Goal: Task Accomplishment & Management: Manage account settings

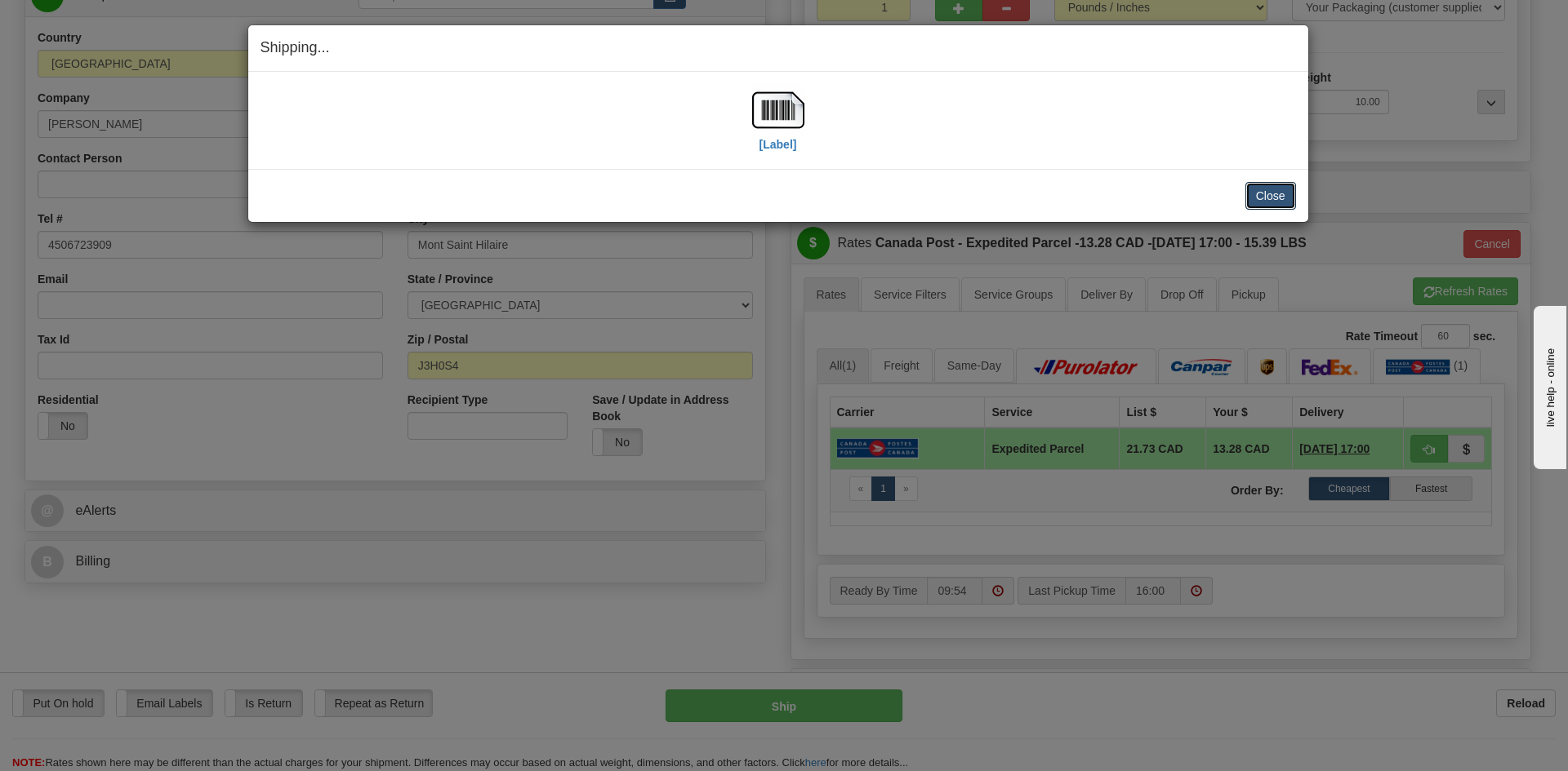
drag, startPoint x: 1266, startPoint y: 196, endPoint x: 1224, endPoint y: 189, distance: 42.6
click at [1266, 195] on button "Close" at bounding box center [1271, 195] width 51 height 27
click at [1273, 195] on button "Close" at bounding box center [1271, 195] width 51 height 27
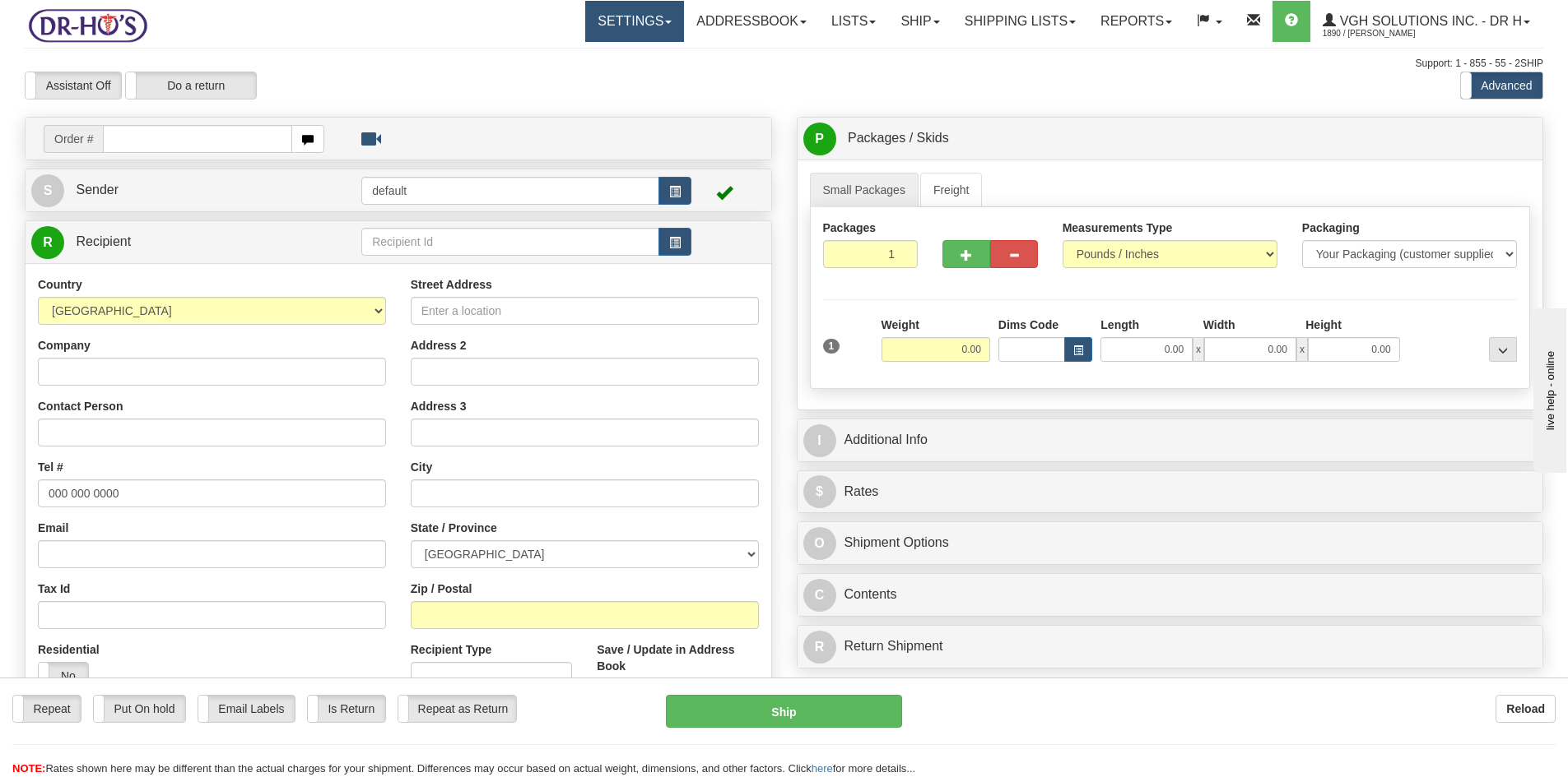
click at [590, 24] on link "Settings" at bounding box center [635, 21] width 99 height 41
click at [572, 55] on span "Shipping Preferences" at bounding box center [591, 58] width 110 height 13
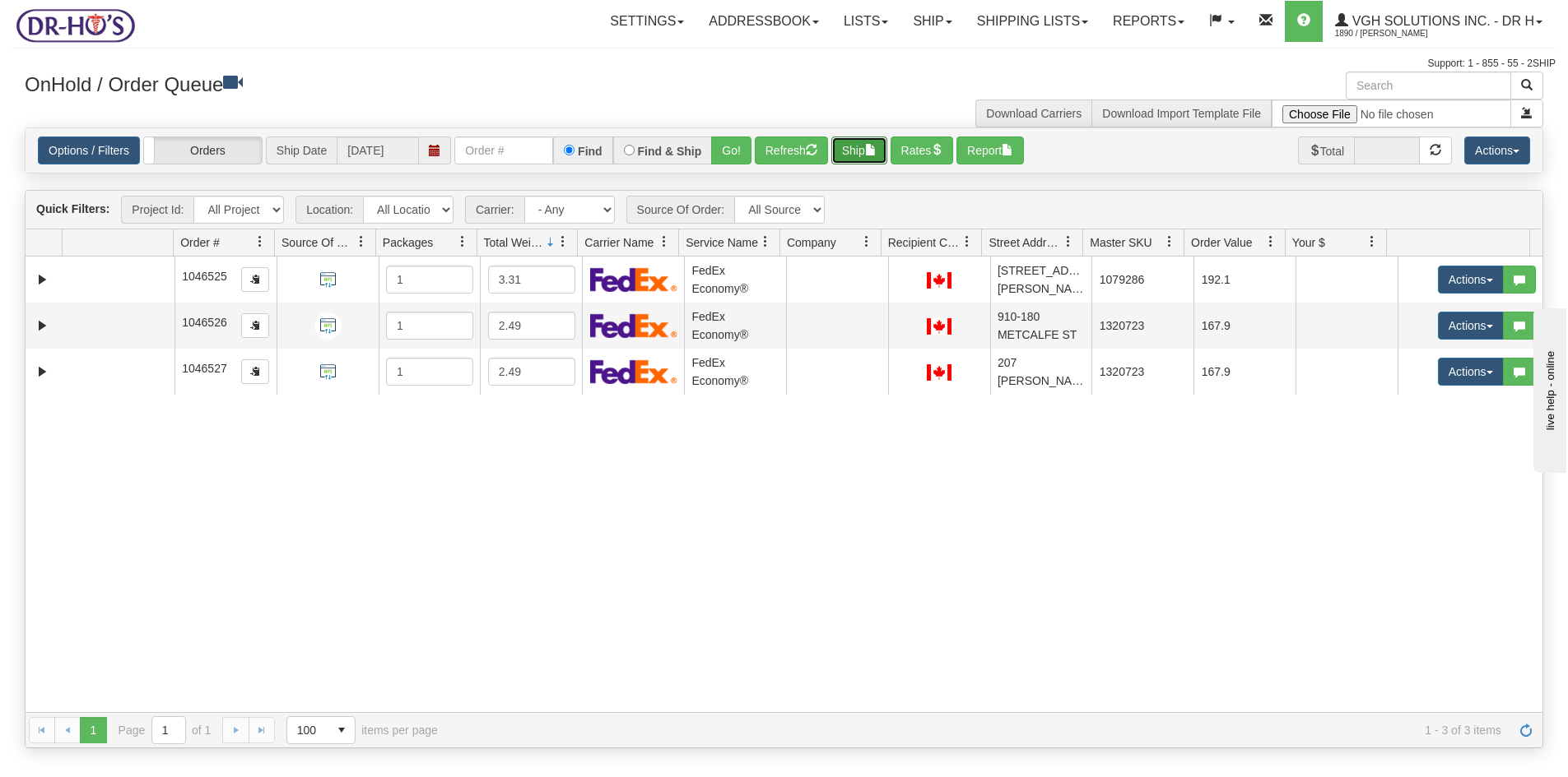
click at [836, 150] on button "Ship" at bounding box center [859, 150] width 56 height 28
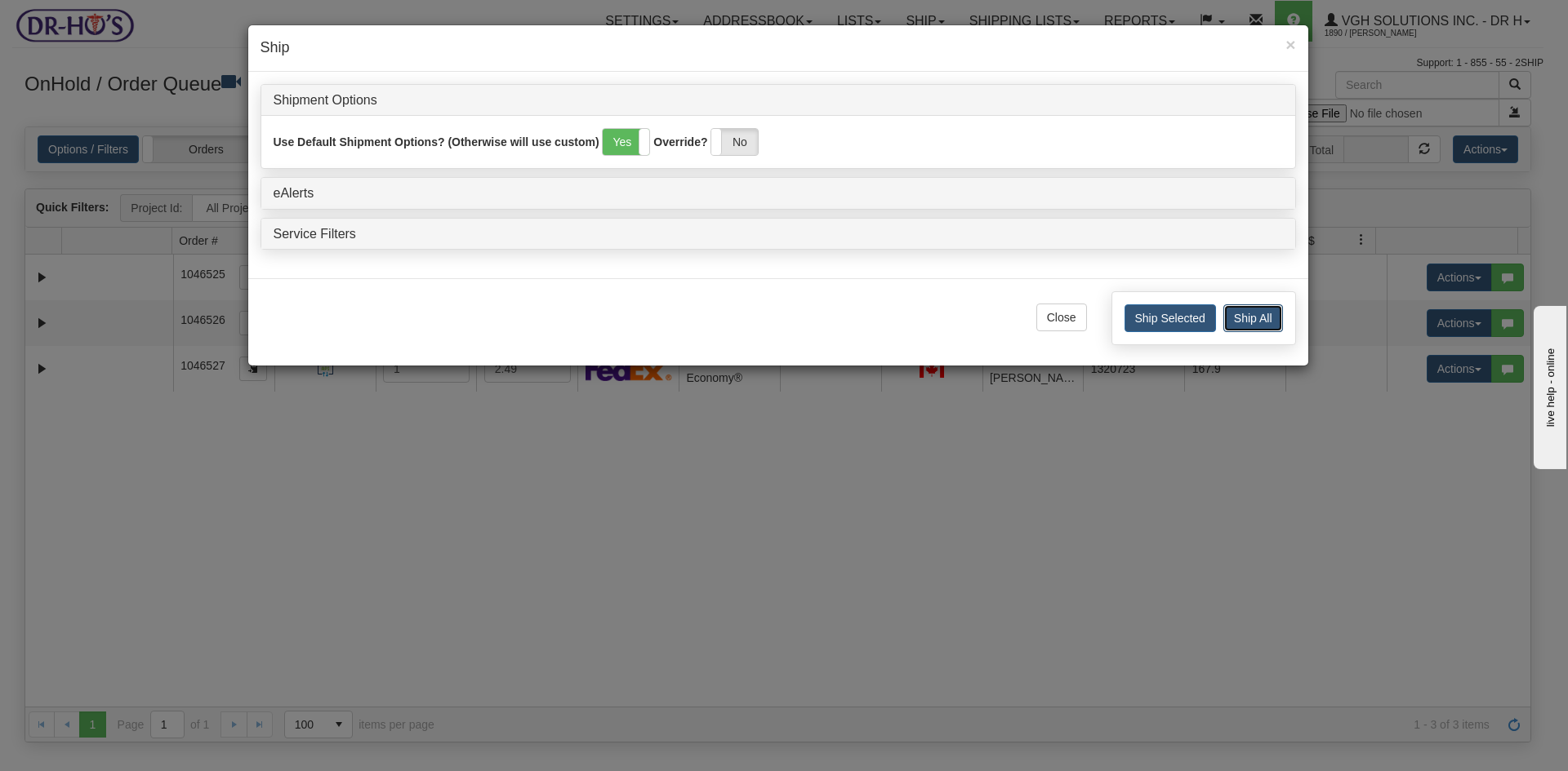
click at [1249, 307] on button "Ship All" at bounding box center [1252, 318] width 59 height 27
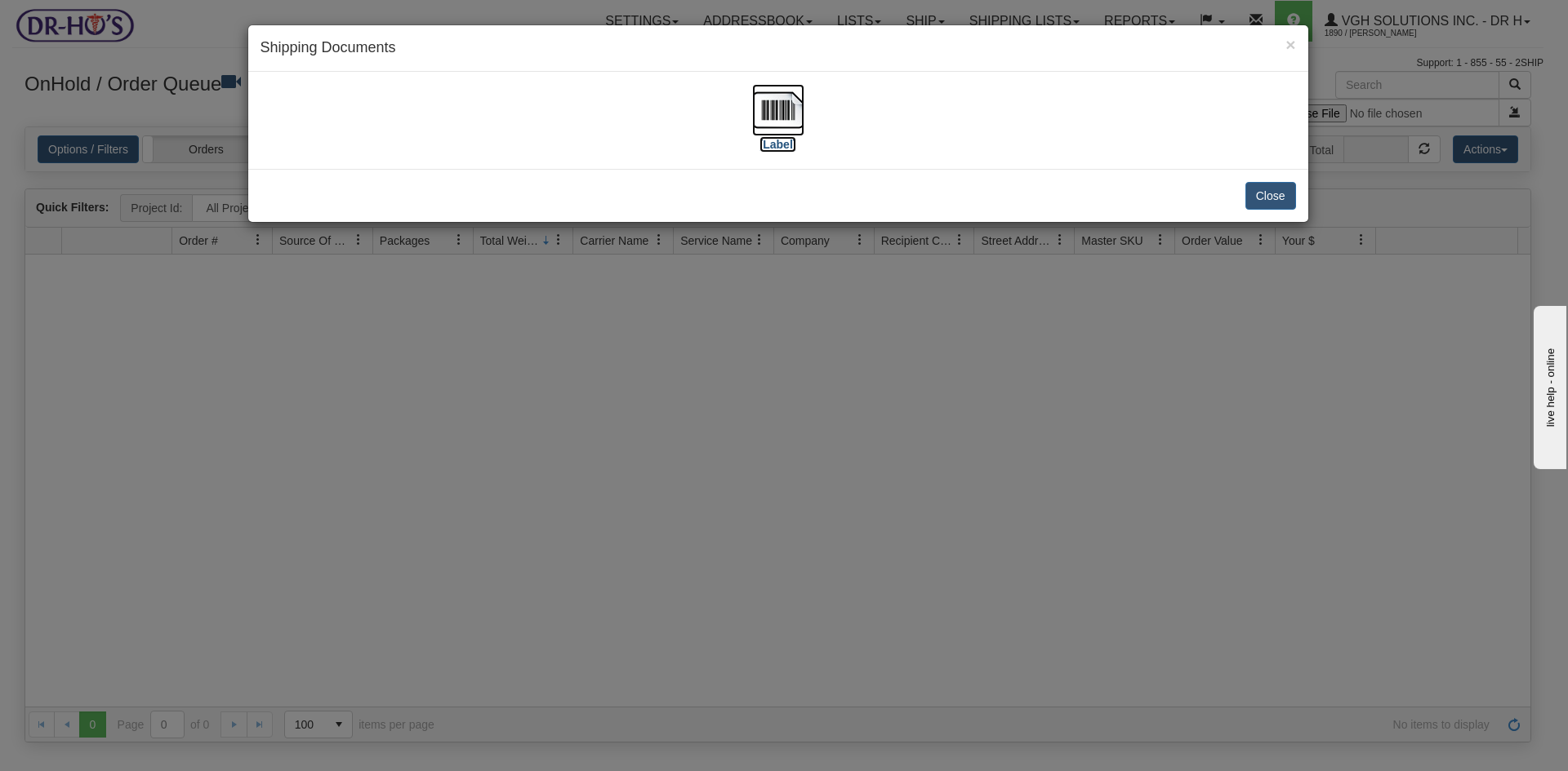
click at [776, 107] on img at bounding box center [777, 109] width 52 height 52
drag, startPoint x: 1269, startPoint y: 192, endPoint x: 1234, endPoint y: 190, distance: 35.1
click at [1269, 192] on button "Close" at bounding box center [1271, 195] width 51 height 27
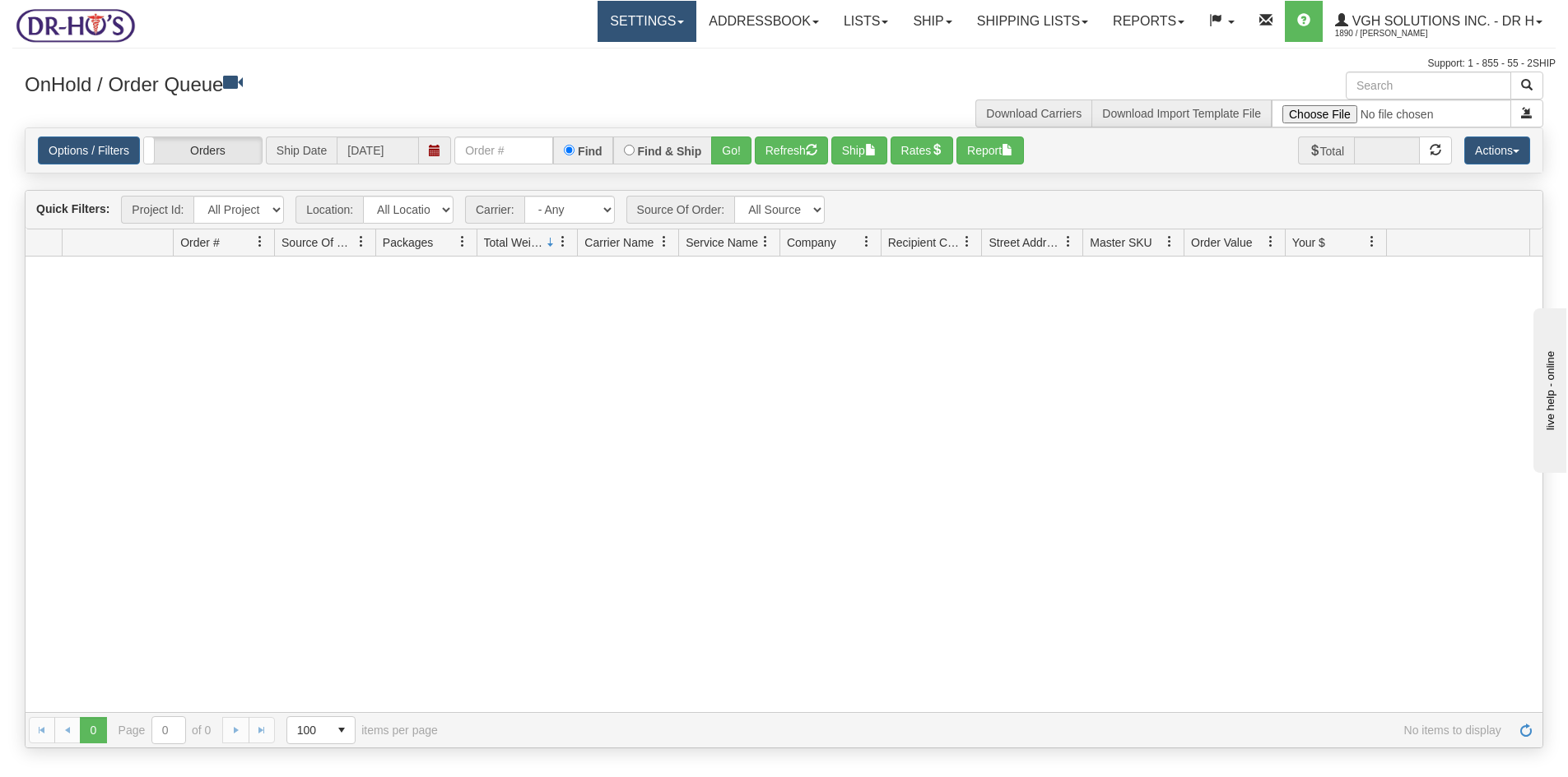
click at [613, 24] on link "Settings" at bounding box center [647, 21] width 99 height 41
click at [587, 54] on span "Shipping Preferences" at bounding box center [603, 58] width 110 height 13
